Goal: Task Accomplishment & Management: Manage account settings

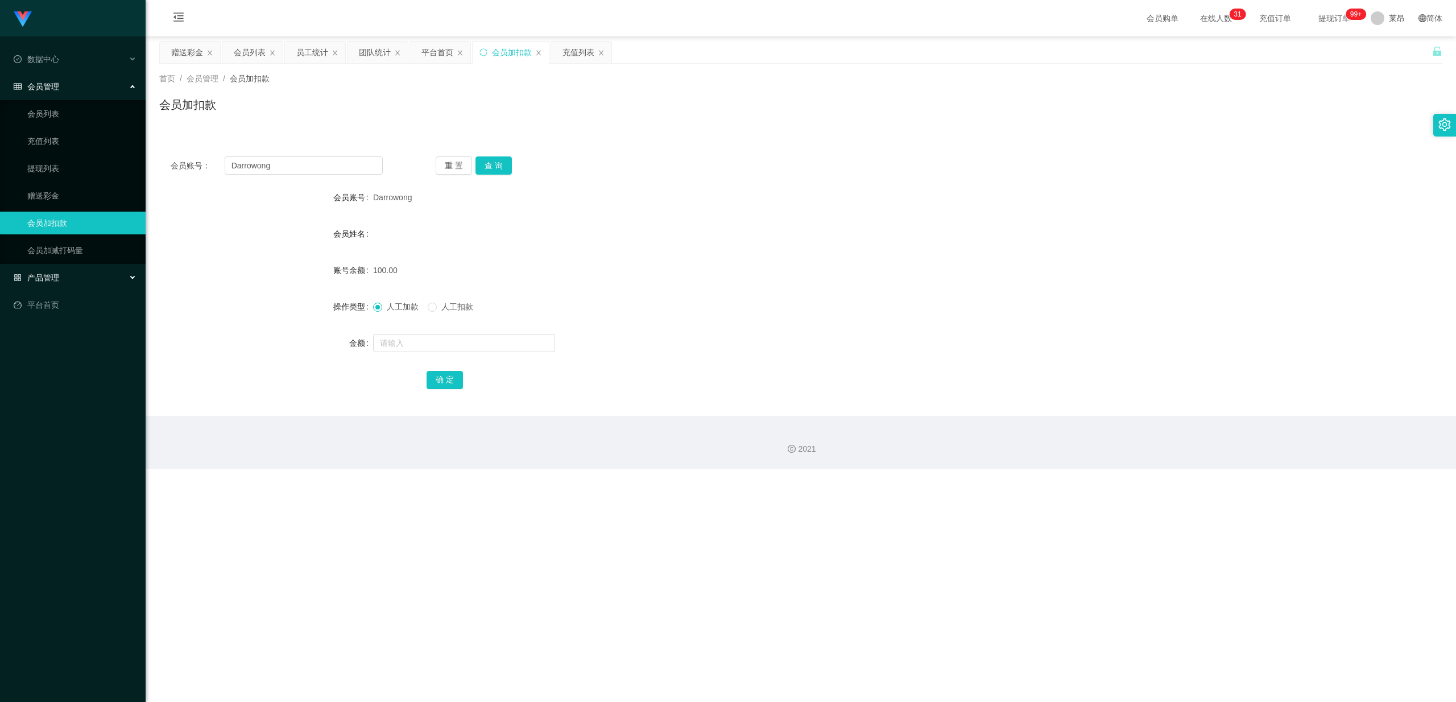
click at [33, 273] on span "产品管理" at bounding box center [36, 277] width 45 height 9
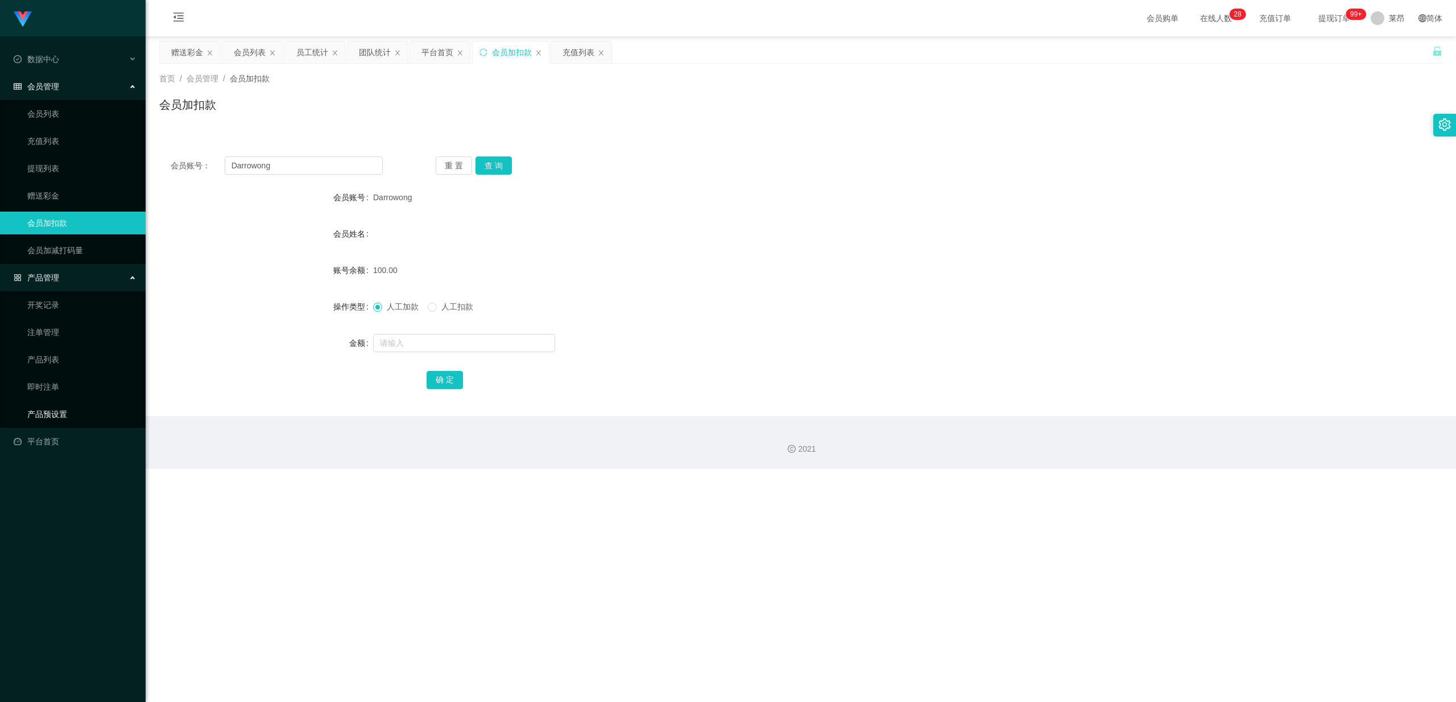
click at [52, 304] on link "产品预设置" at bounding box center [81, 414] width 109 height 23
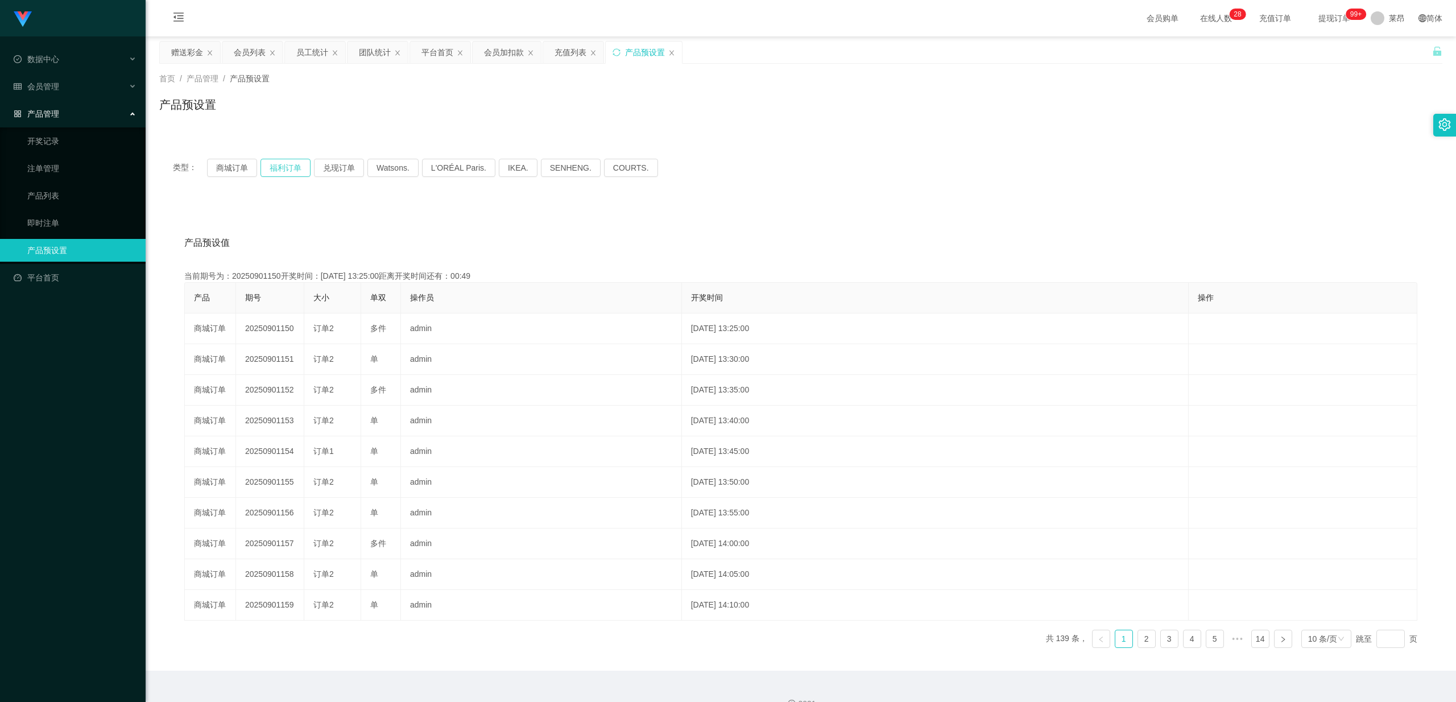
click at [283, 171] on button "福利订单" at bounding box center [285, 168] width 50 height 18
click at [56, 159] on link "注单管理" at bounding box center [81, 168] width 109 height 23
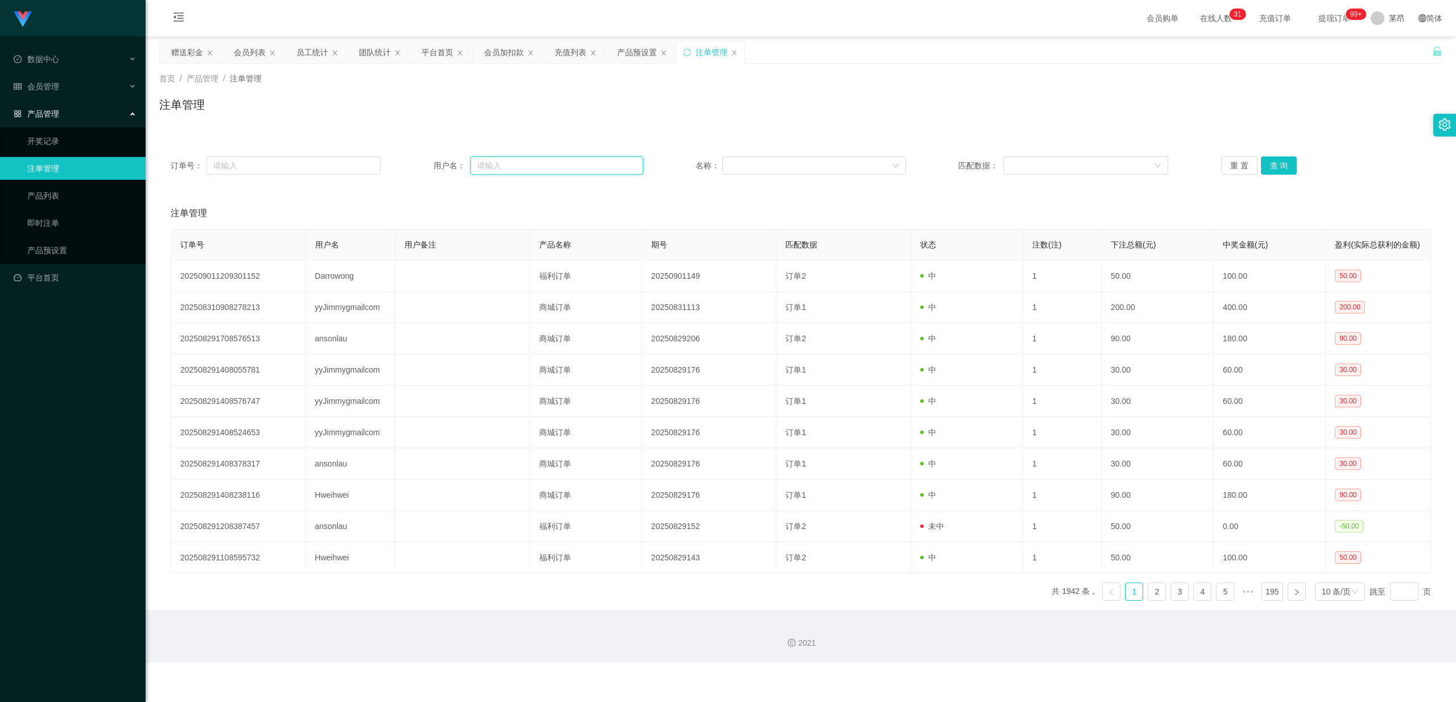
click at [518, 163] on input "text" at bounding box center [556, 165] width 173 height 18
type input "Darrowong"
click at [518, 162] on button "查 询" at bounding box center [1279, 165] width 36 height 18
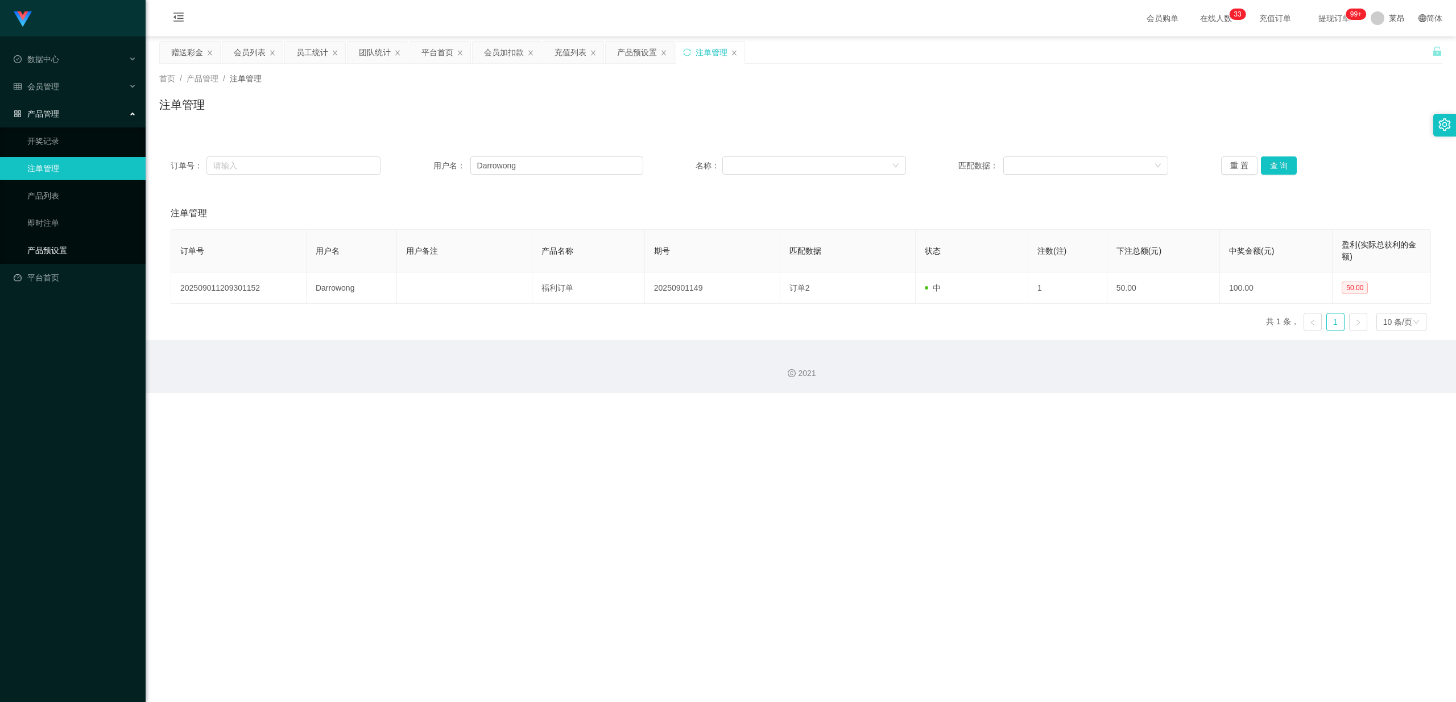
click at [74, 249] on link "产品预设置" at bounding box center [81, 250] width 109 height 23
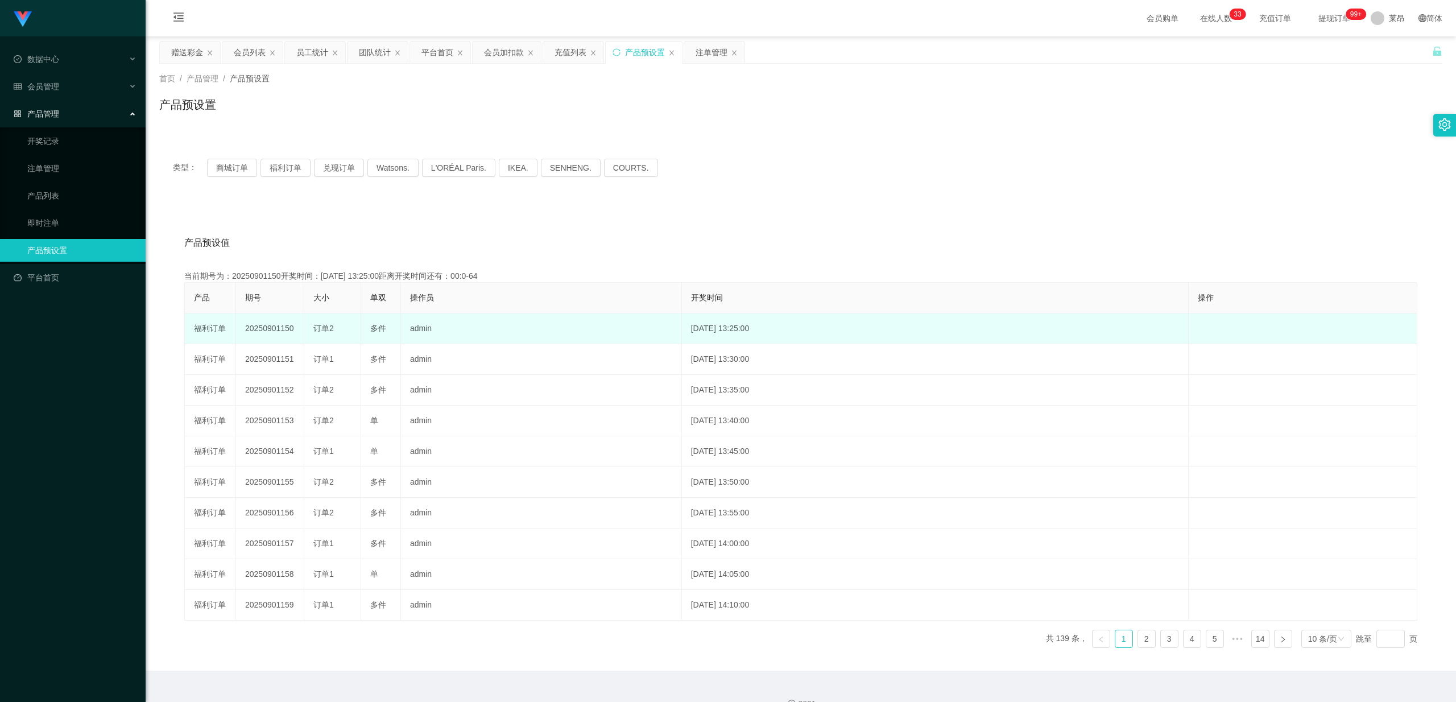
click at [351, 304] on td "订单2" at bounding box center [332, 328] width 57 height 31
click at [308, 304] on td "订单2" at bounding box center [332, 328] width 57 height 31
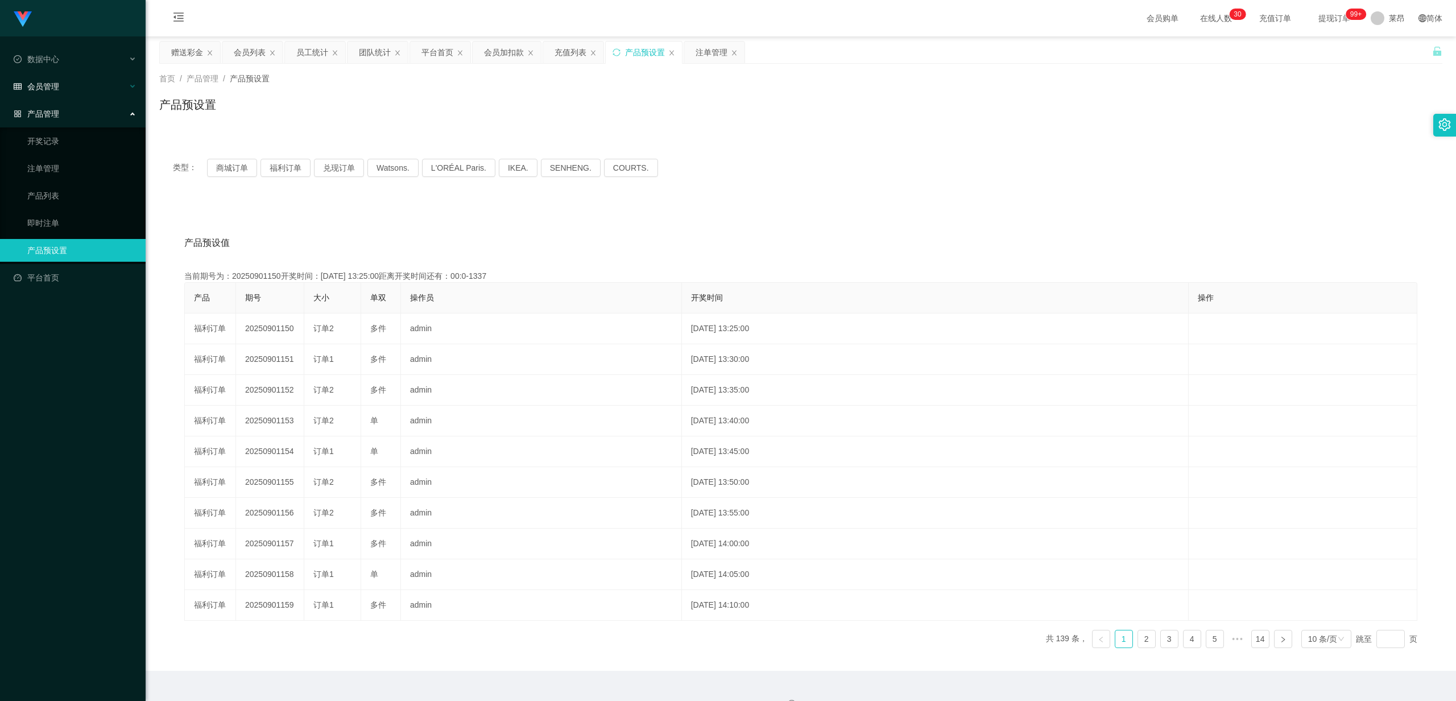
click at [80, 89] on div "会员管理" at bounding box center [73, 86] width 146 height 23
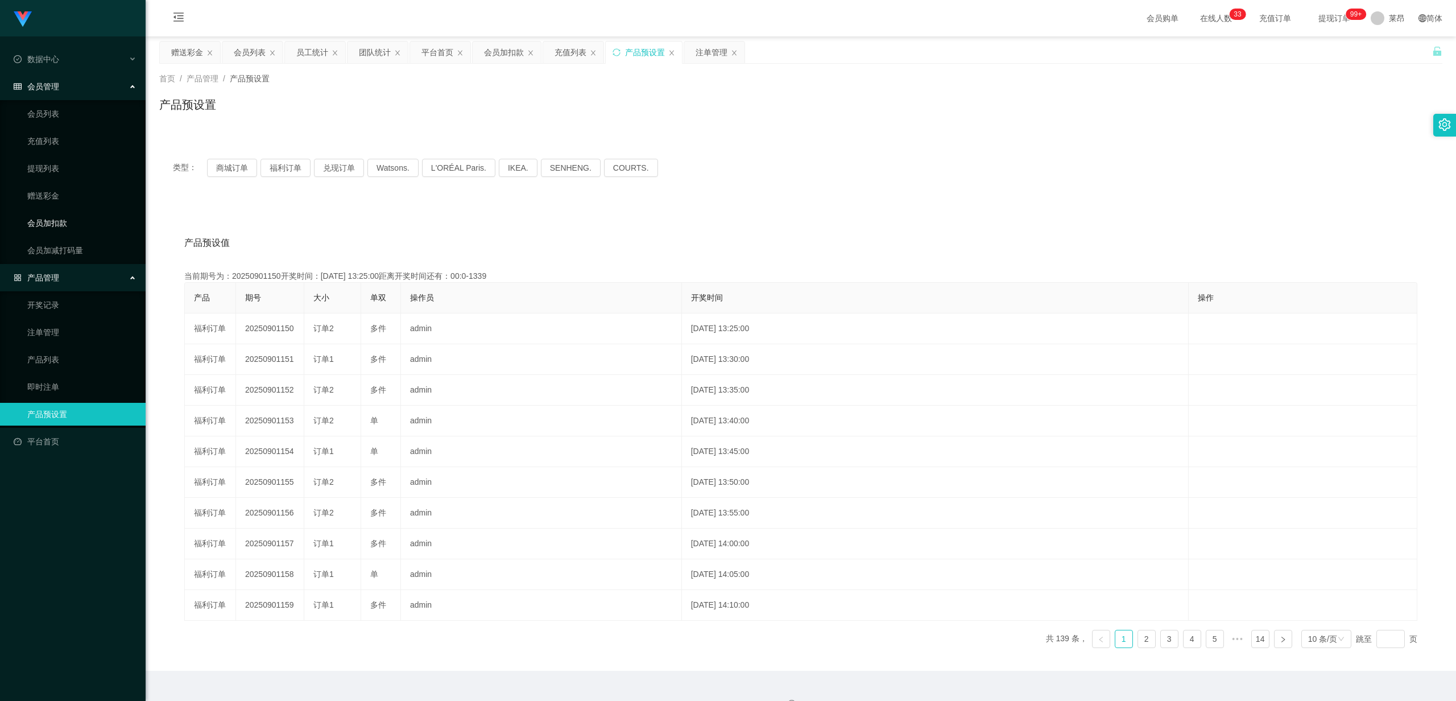
click at [78, 220] on link "会员加扣款" at bounding box center [81, 223] width 109 height 23
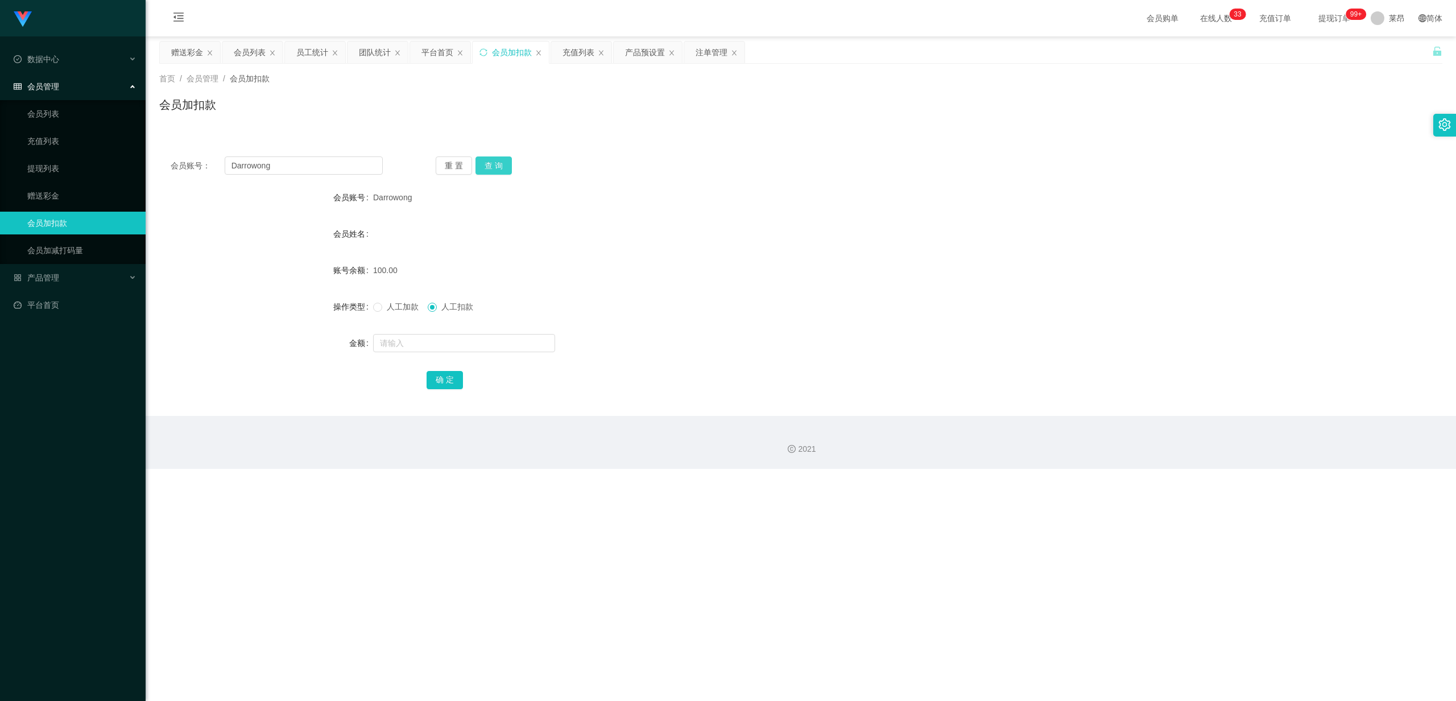
click at [492, 169] on button "查 询" at bounding box center [493, 165] width 36 height 18
click at [409, 304] on input "text" at bounding box center [464, 343] width 182 height 18
type input "150"
click at [445, 304] on button "确 定" at bounding box center [445, 380] width 36 height 18
